Goal: Information Seeking & Learning: Check status

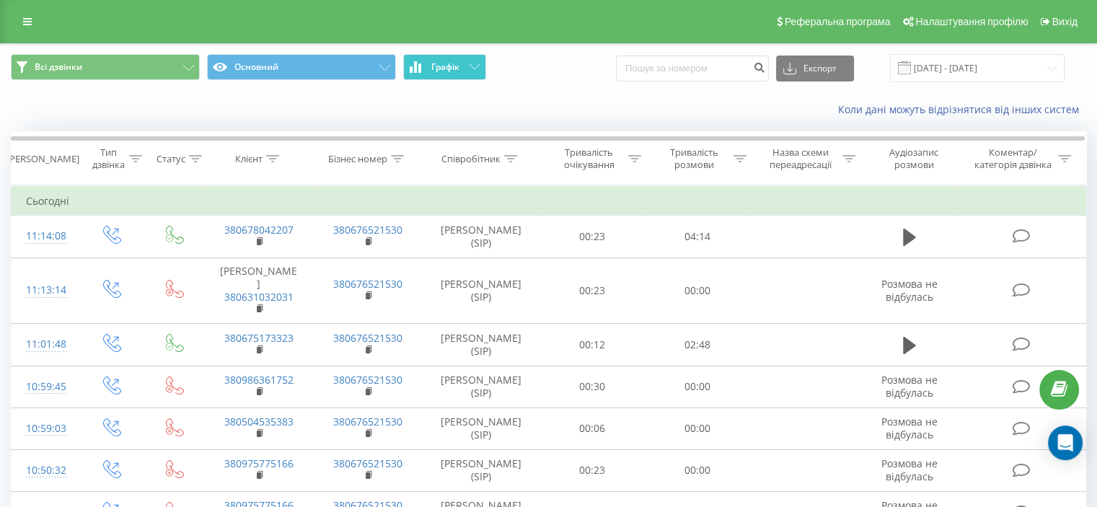
click at [472, 69] on icon at bounding box center [475, 66] width 10 height 5
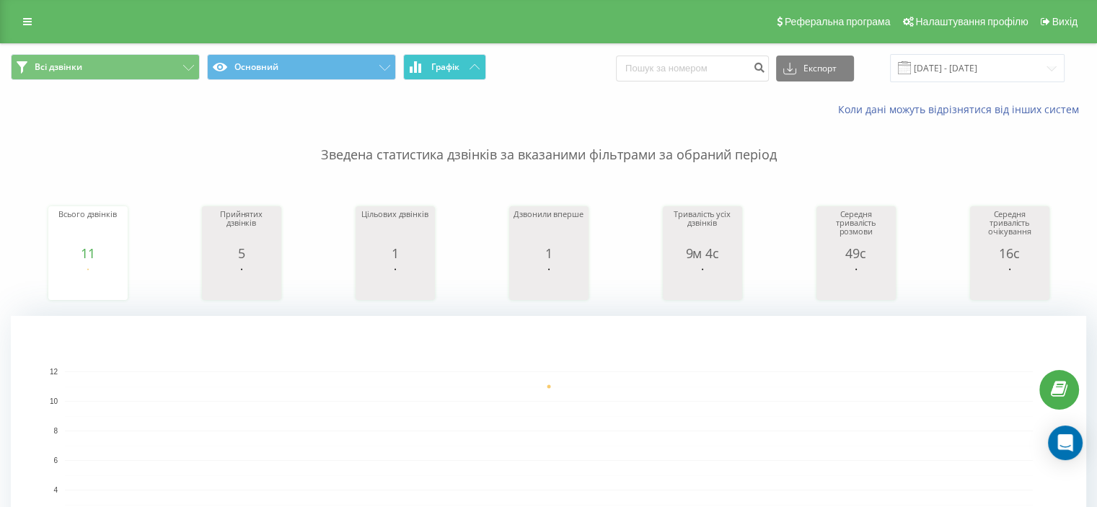
click at [477, 65] on icon at bounding box center [475, 66] width 10 height 5
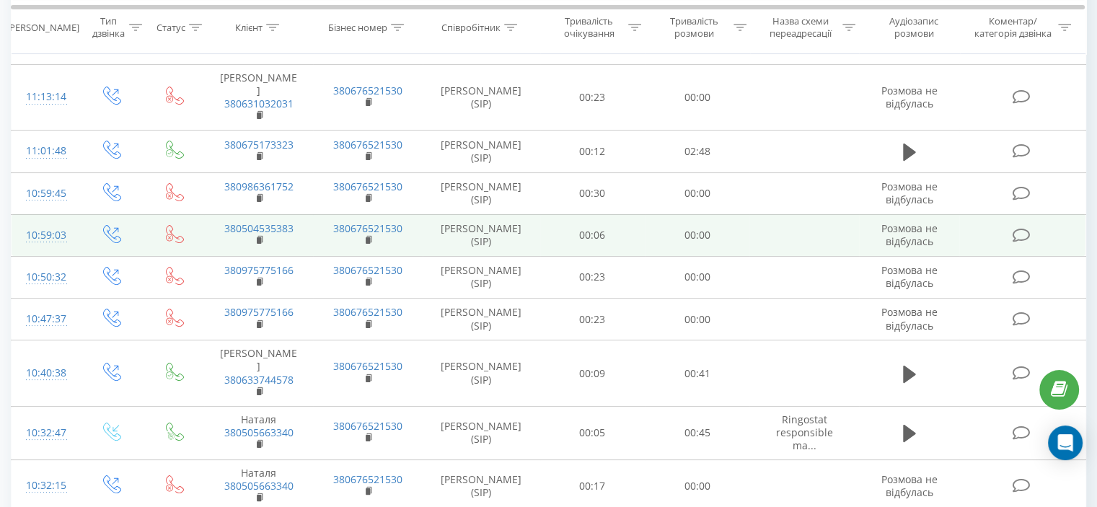
scroll to position [61, 0]
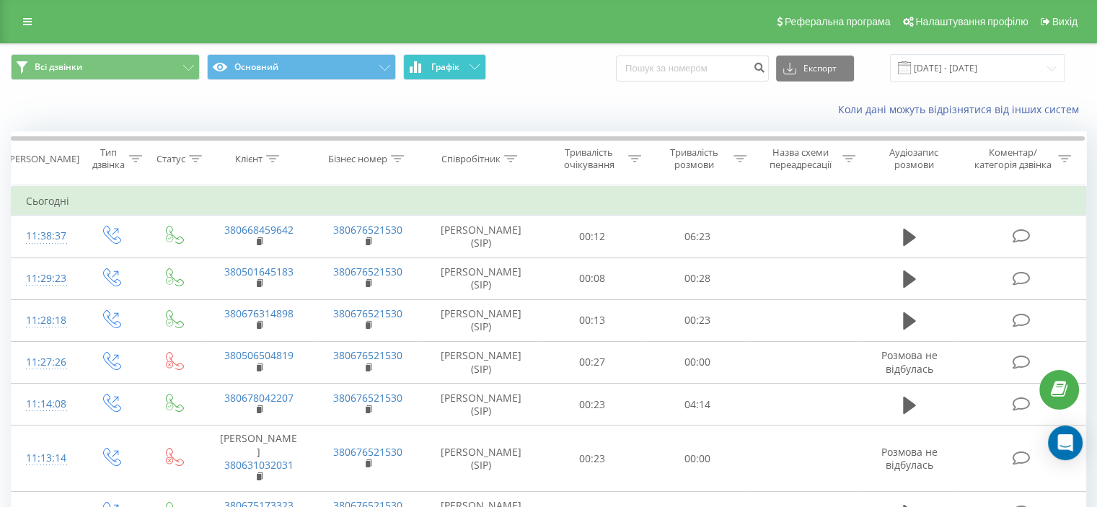
click at [467, 70] on button "Графік" at bounding box center [444, 67] width 83 height 26
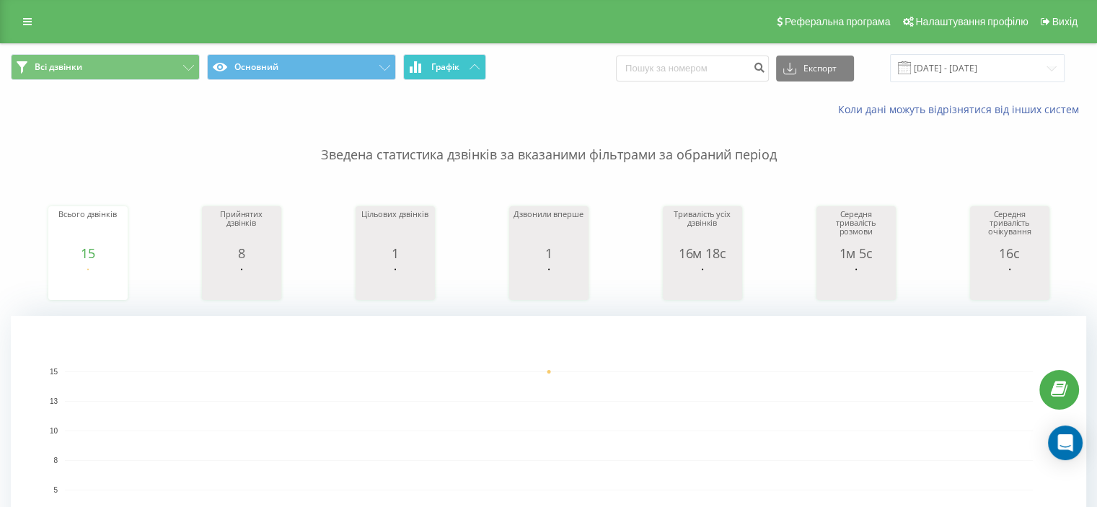
click at [467, 70] on button "Графік" at bounding box center [444, 67] width 83 height 26
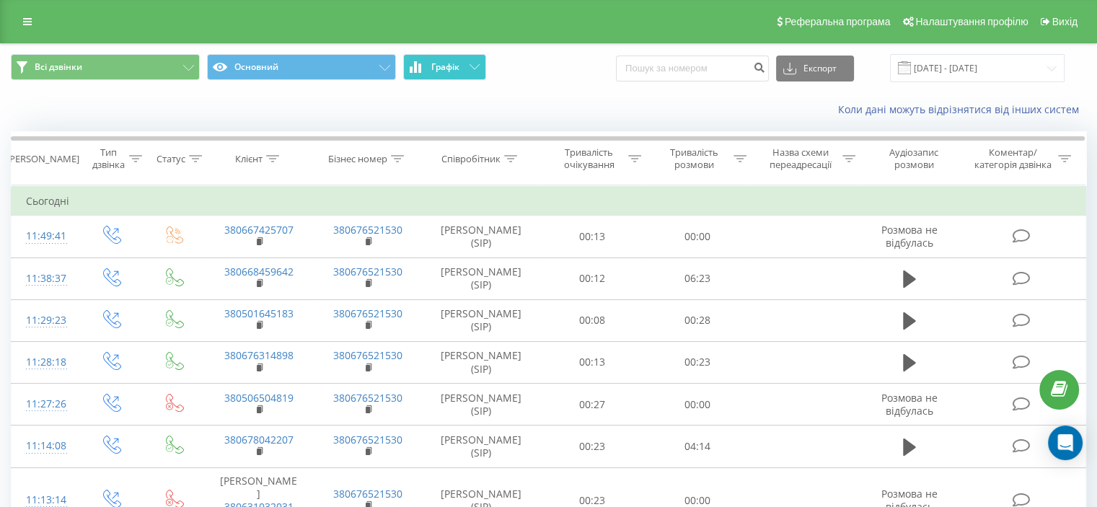
click at [476, 67] on icon at bounding box center [475, 66] width 10 height 5
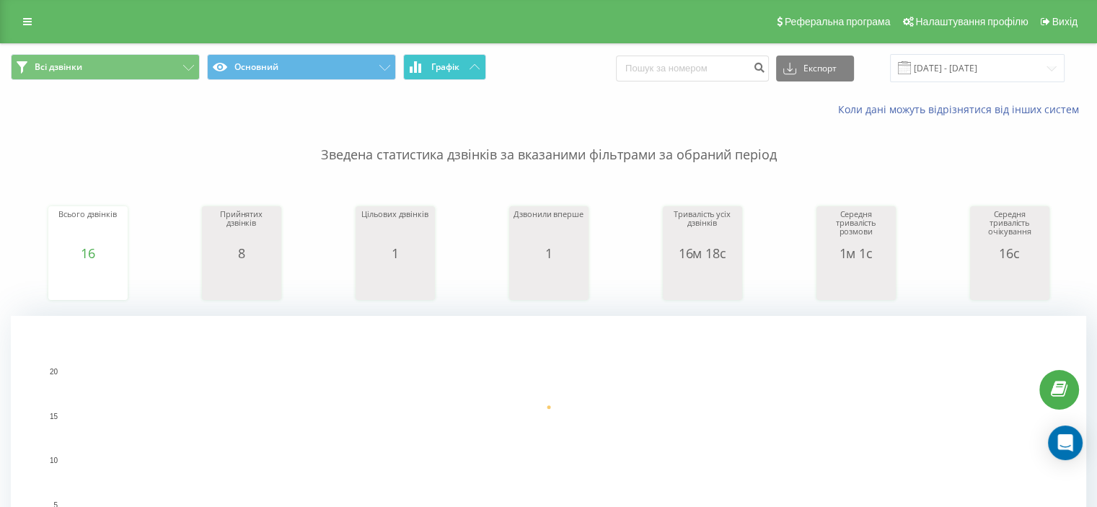
click at [480, 68] on button "Графік" at bounding box center [444, 67] width 83 height 26
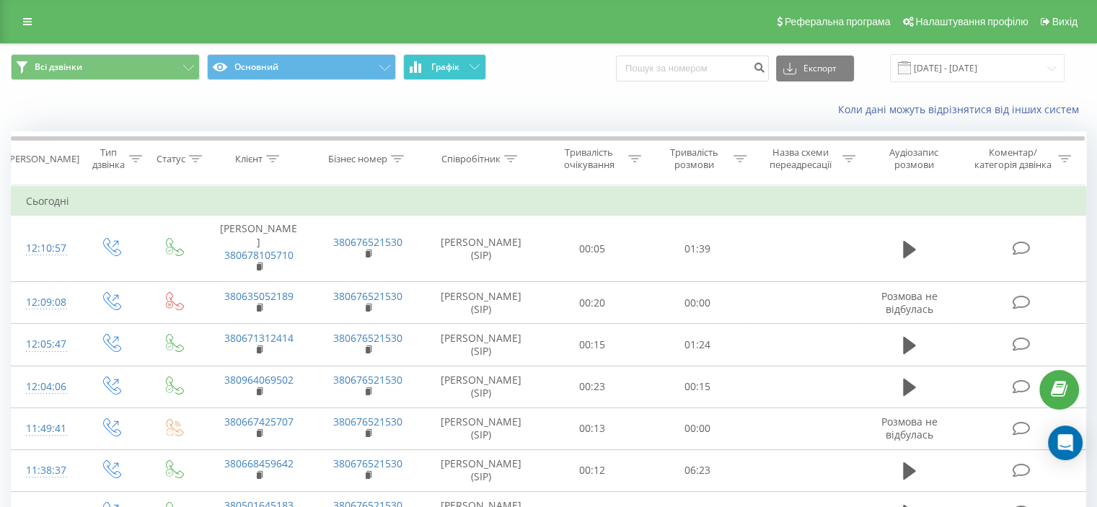
click at [450, 63] on span "Графік" at bounding box center [445, 67] width 28 height 10
